Goal: Information Seeking & Learning: Learn about a topic

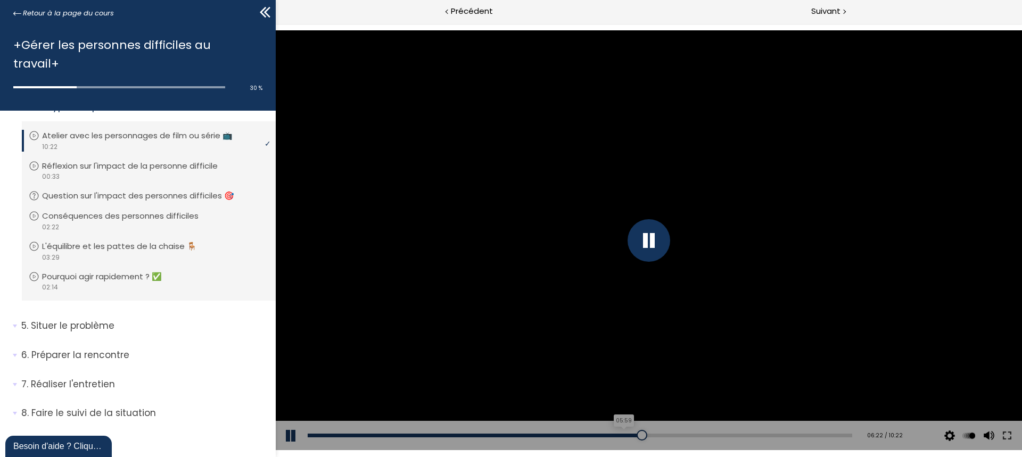
click at [617, 434] on div "05:59" at bounding box center [580, 436] width 545 height 4
click at [537, 434] on div "04:25" at bounding box center [580, 436] width 545 height 4
click at [562, 434] on div "05:03" at bounding box center [580, 436] width 545 height 4
click at [566, 435] on div at bounding box center [566, 435] width 11 height 11
click at [571, 435] on div at bounding box center [570, 435] width 11 height 11
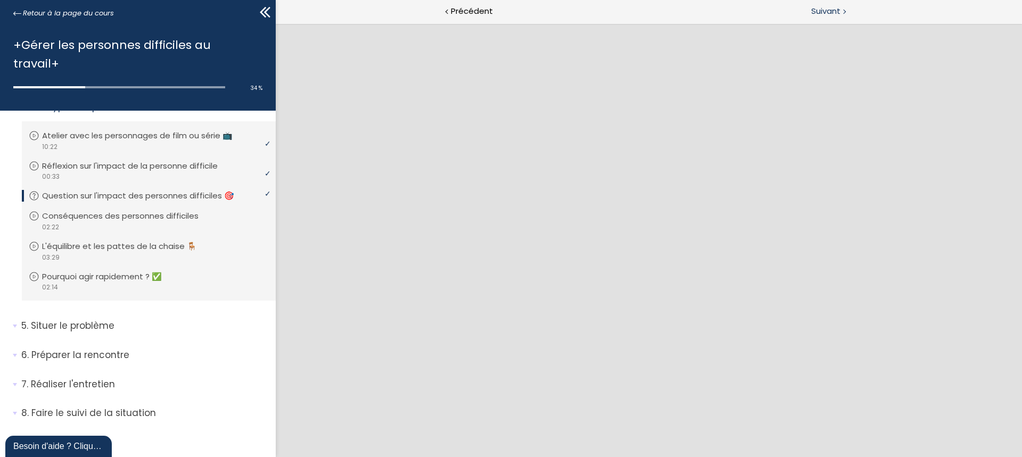
click at [829, 6] on span "Suivant" at bounding box center [825, 11] width 29 height 13
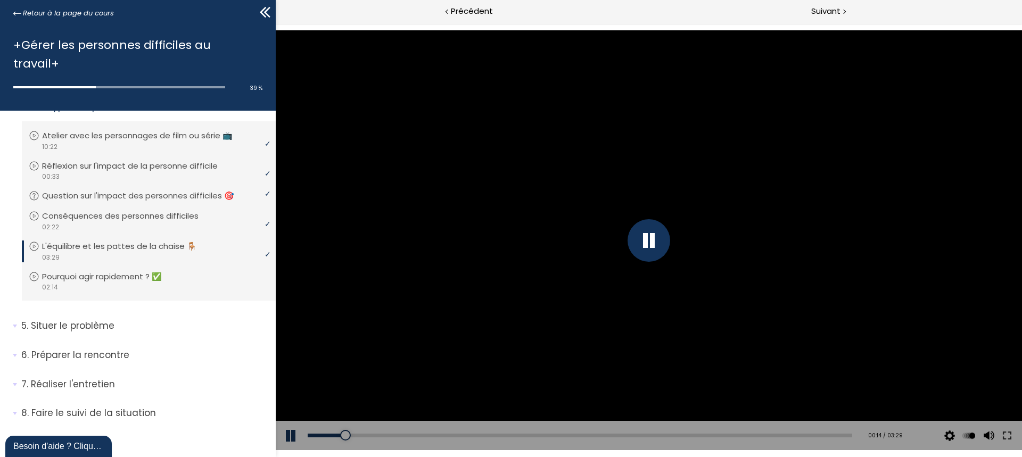
click at [654, 247] on div at bounding box center [649, 240] width 43 height 43
